Goal: Navigation & Orientation: Find specific page/section

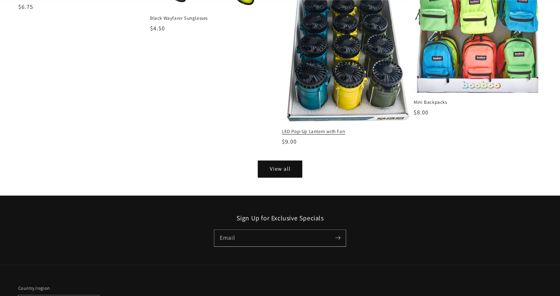
scroll to position [969, 0]
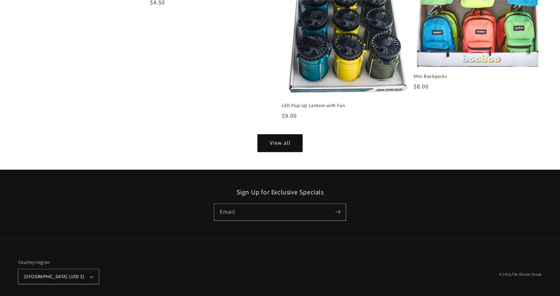
click at [281, 135] on link "View all" at bounding box center [280, 143] width 44 height 16
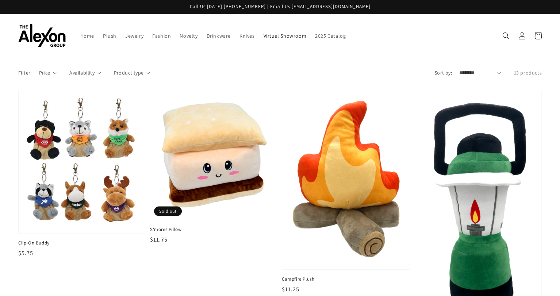
click at [264, 33] on span "Virtual Showroom" at bounding box center [285, 36] width 43 height 7
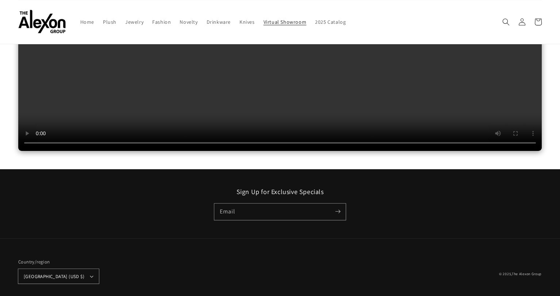
scroll to position [81, 0]
